Goal: Transaction & Acquisition: Obtain resource

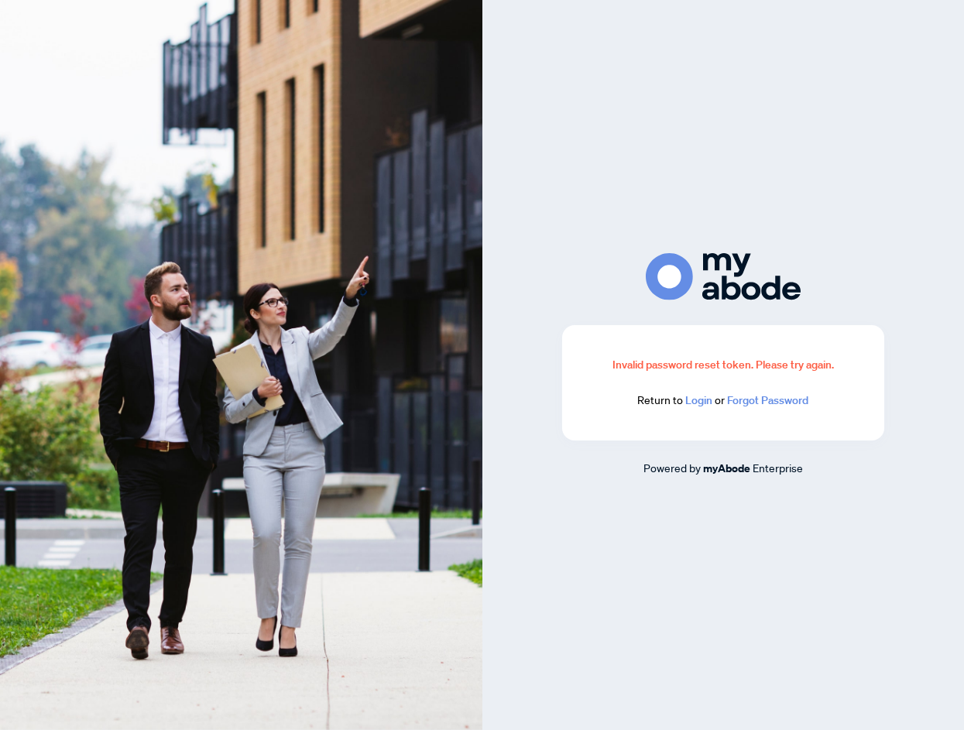
click at [690, 402] on link "Login" at bounding box center [698, 400] width 27 height 14
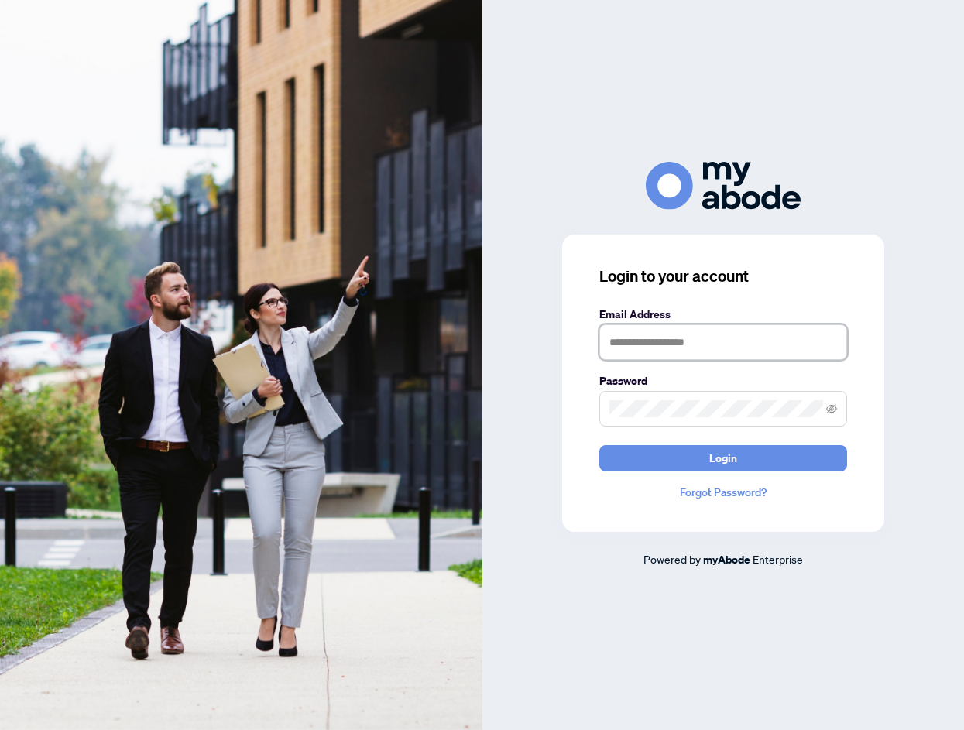
type input "**********"
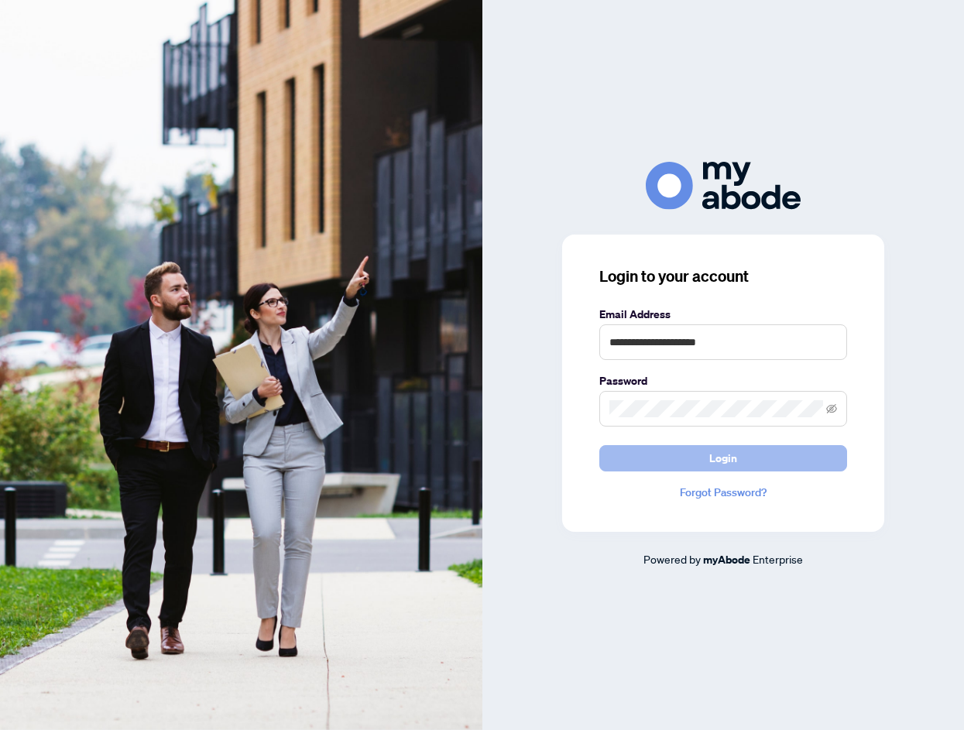
click at [672, 457] on button "Login" at bounding box center [723, 458] width 248 height 26
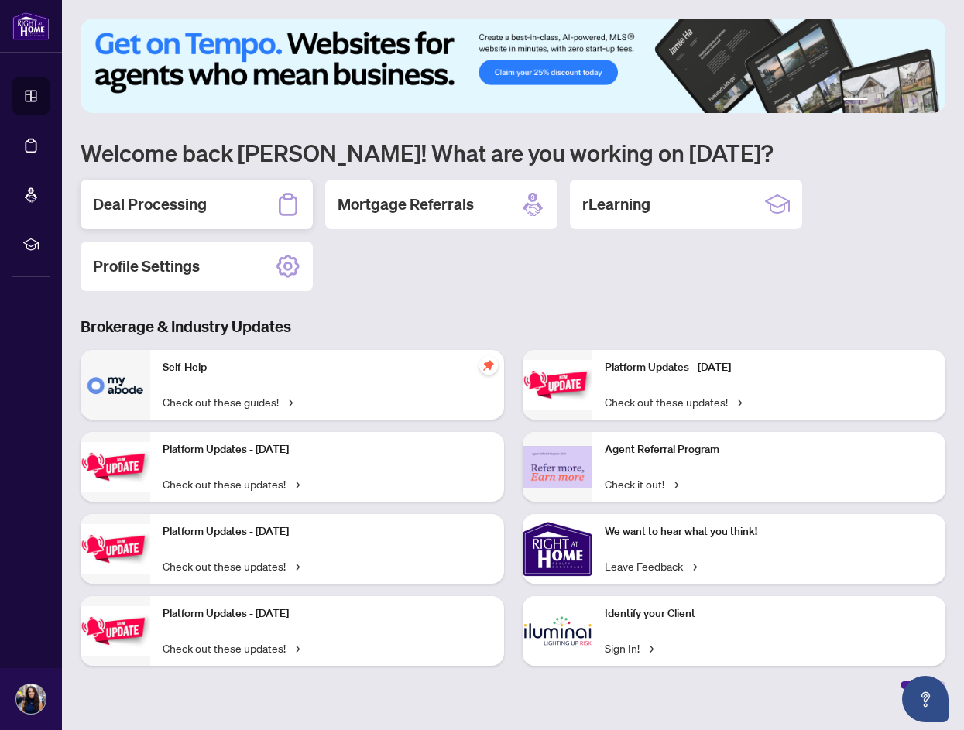
click at [177, 202] on h2 "Deal Processing" at bounding box center [150, 204] width 114 height 22
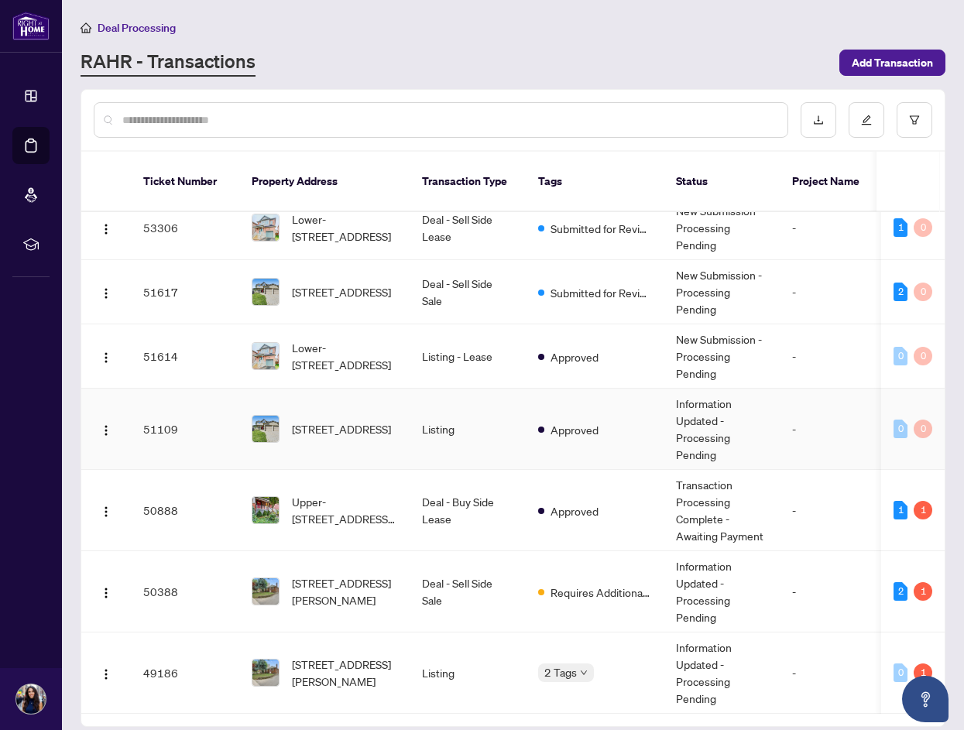
scroll to position [83, 0]
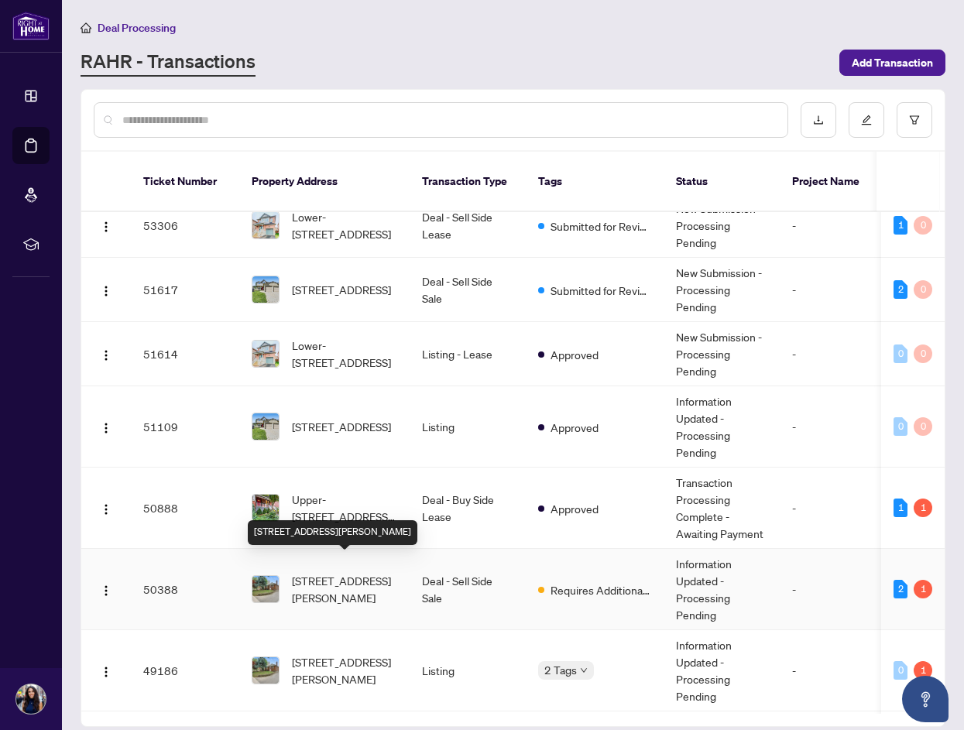
click at [356, 572] on span "[STREET_ADDRESS][PERSON_NAME]" at bounding box center [344, 589] width 105 height 34
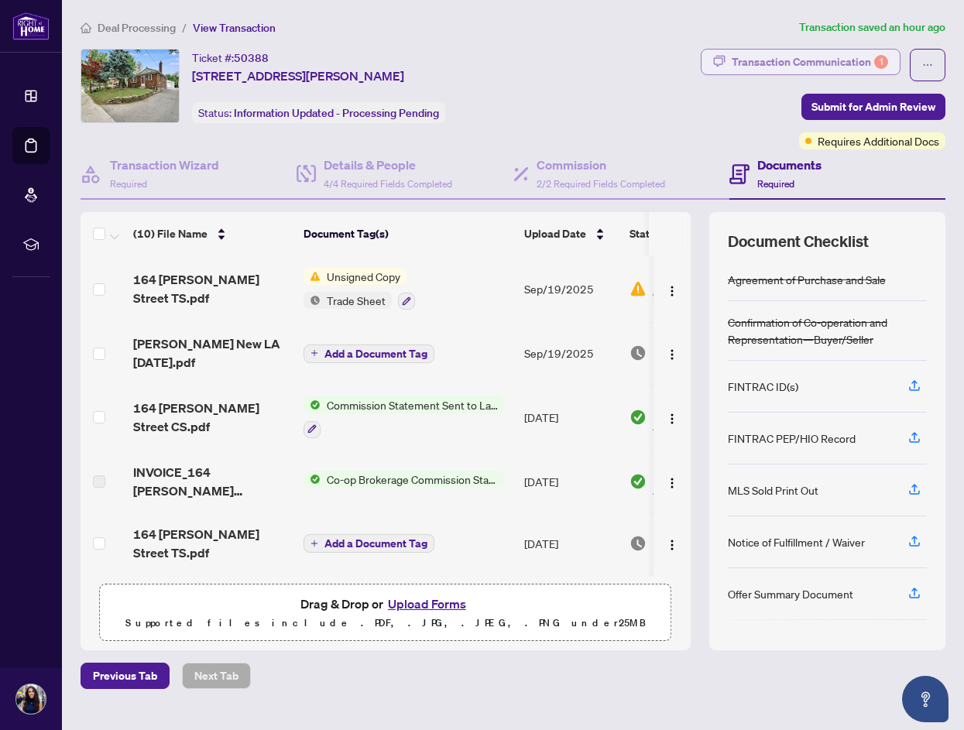
click at [789, 60] on div "Transaction Communication 1" at bounding box center [809, 62] width 156 height 25
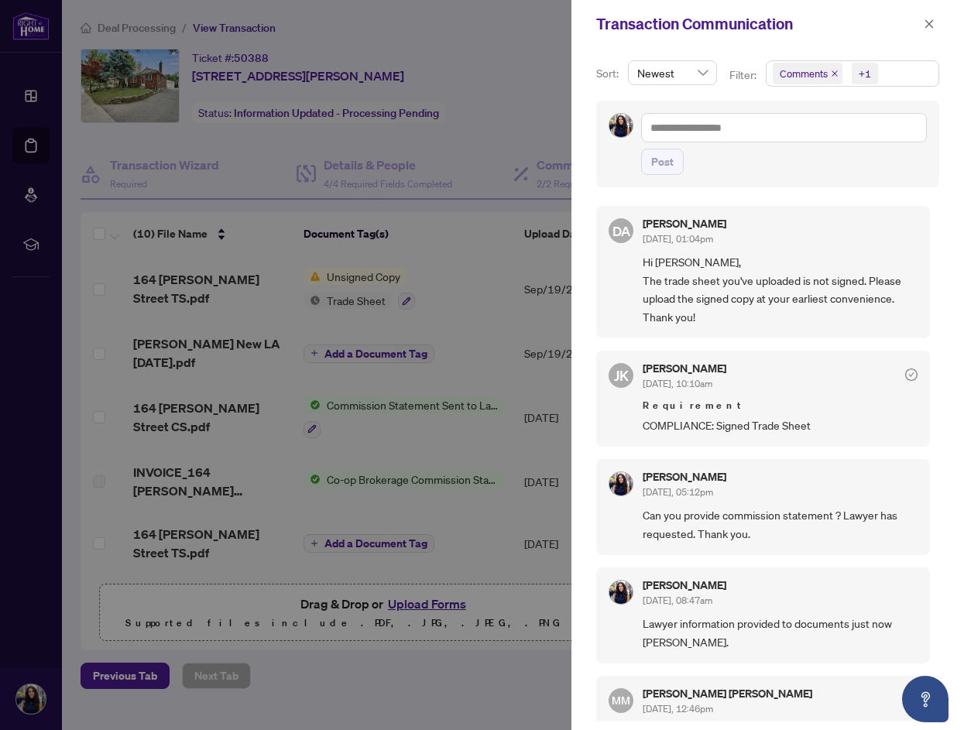
click at [509, 98] on div at bounding box center [482, 365] width 964 height 730
click at [559, 93] on div at bounding box center [482, 365] width 964 height 730
click at [927, 28] on icon "close" at bounding box center [928, 24] width 11 height 11
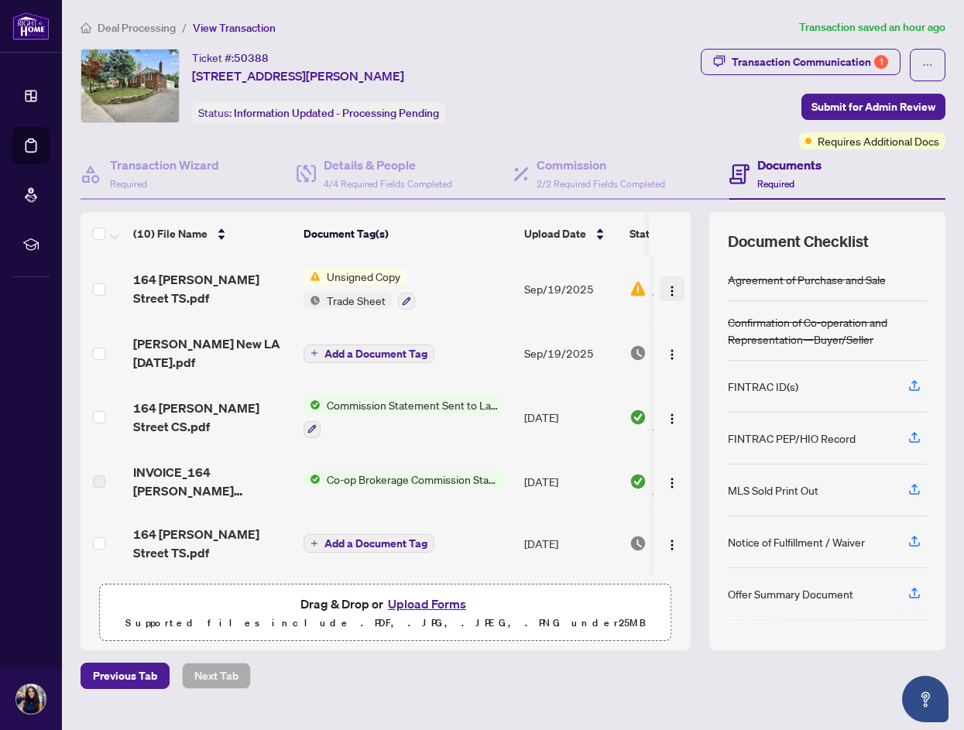
click at [668, 294] on img "button" at bounding box center [672, 291] width 12 height 12
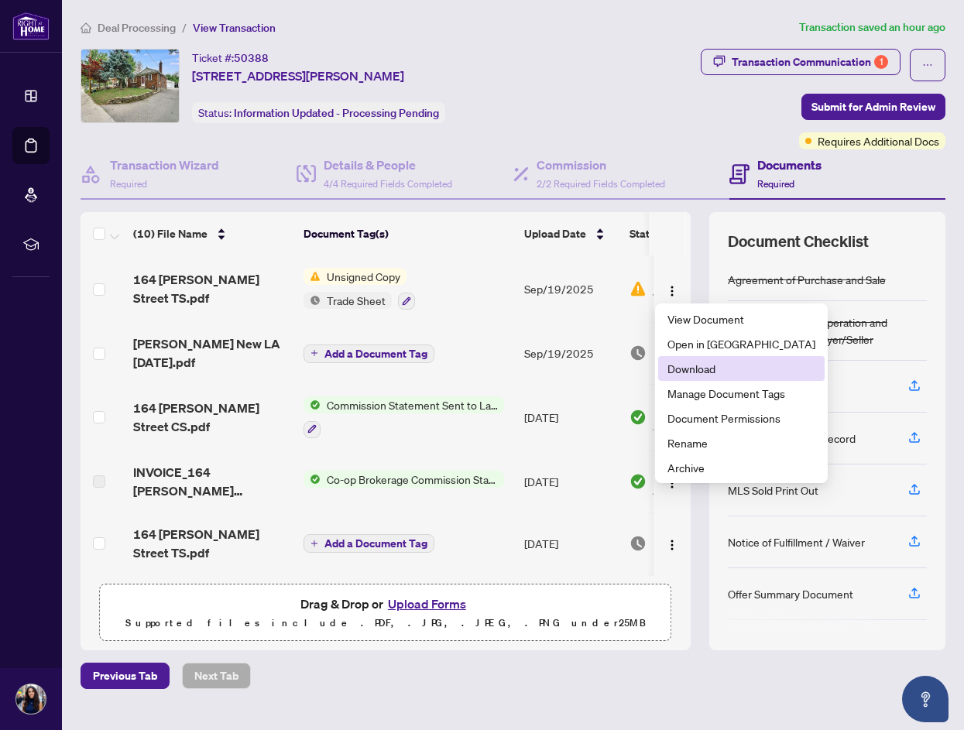
click at [697, 371] on span "Download" at bounding box center [741, 368] width 148 height 17
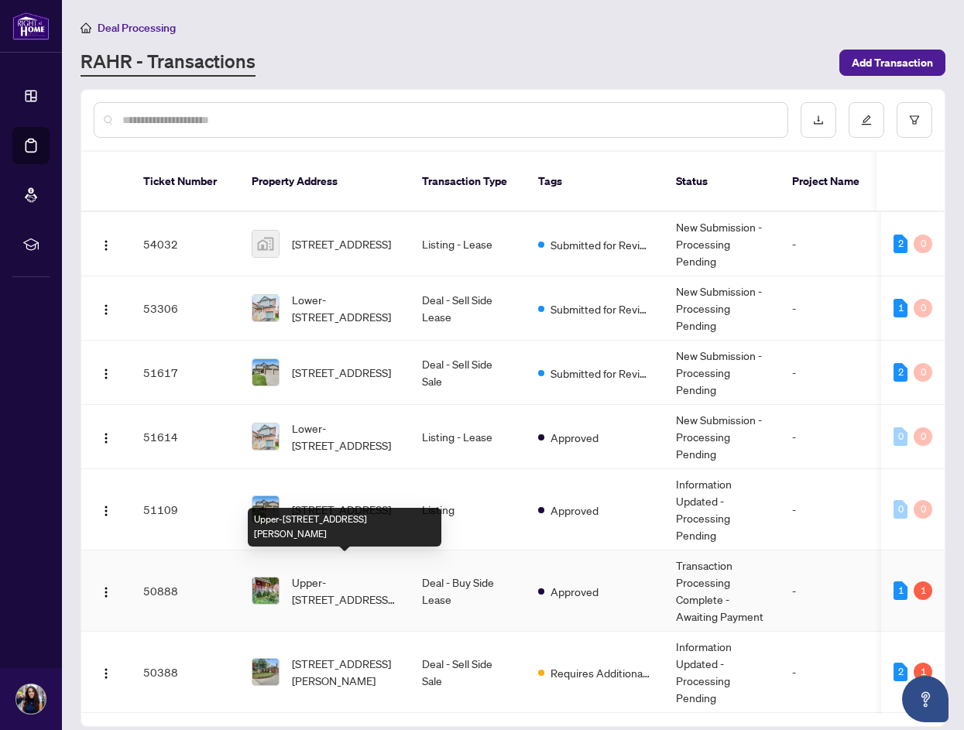
click at [341, 576] on span "Upper-[STREET_ADDRESS][PERSON_NAME]" at bounding box center [344, 591] width 105 height 34
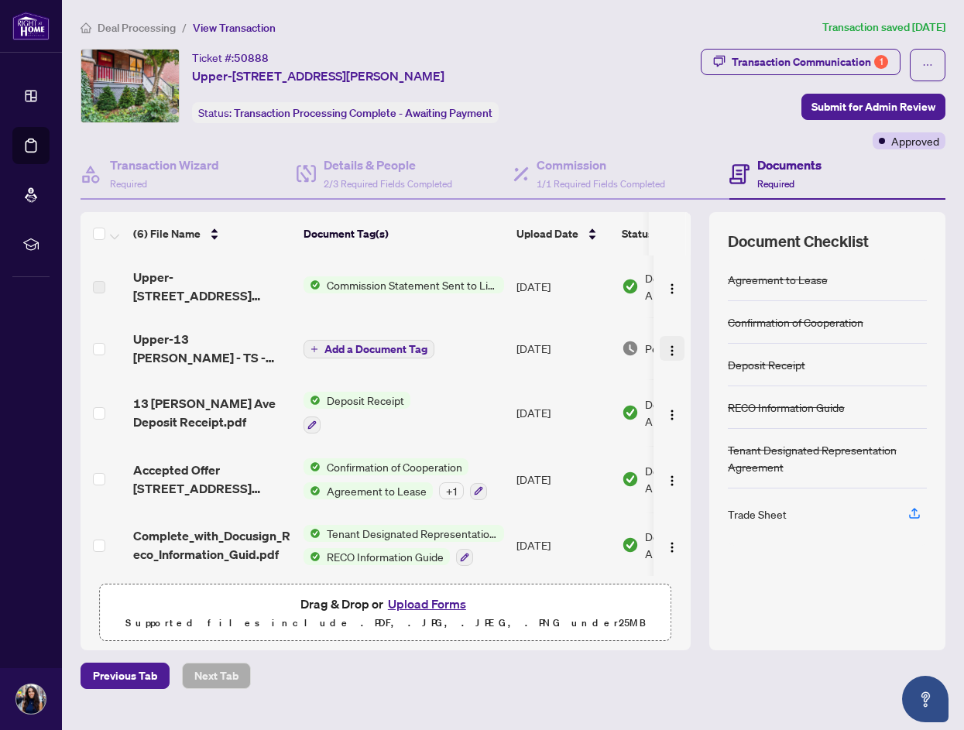
click at [669, 346] on img "button" at bounding box center [672, 350] width 12 height 12
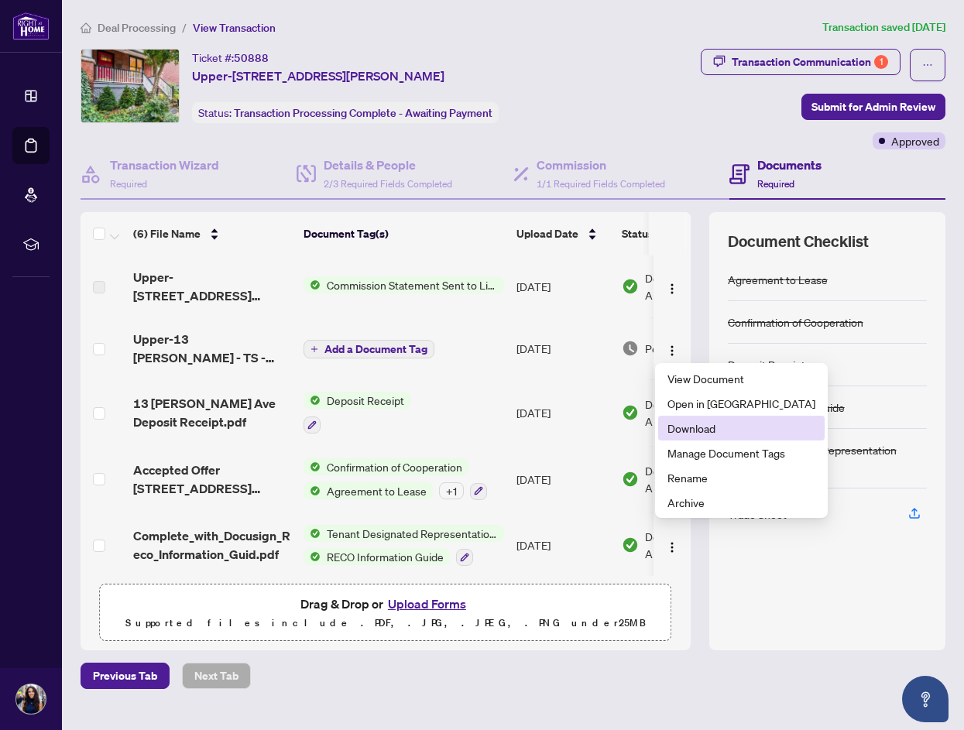
click at [687, 433] on span "Download" at bounding box center [741, 427] width 148 height 17
